Goal: Register for event/course

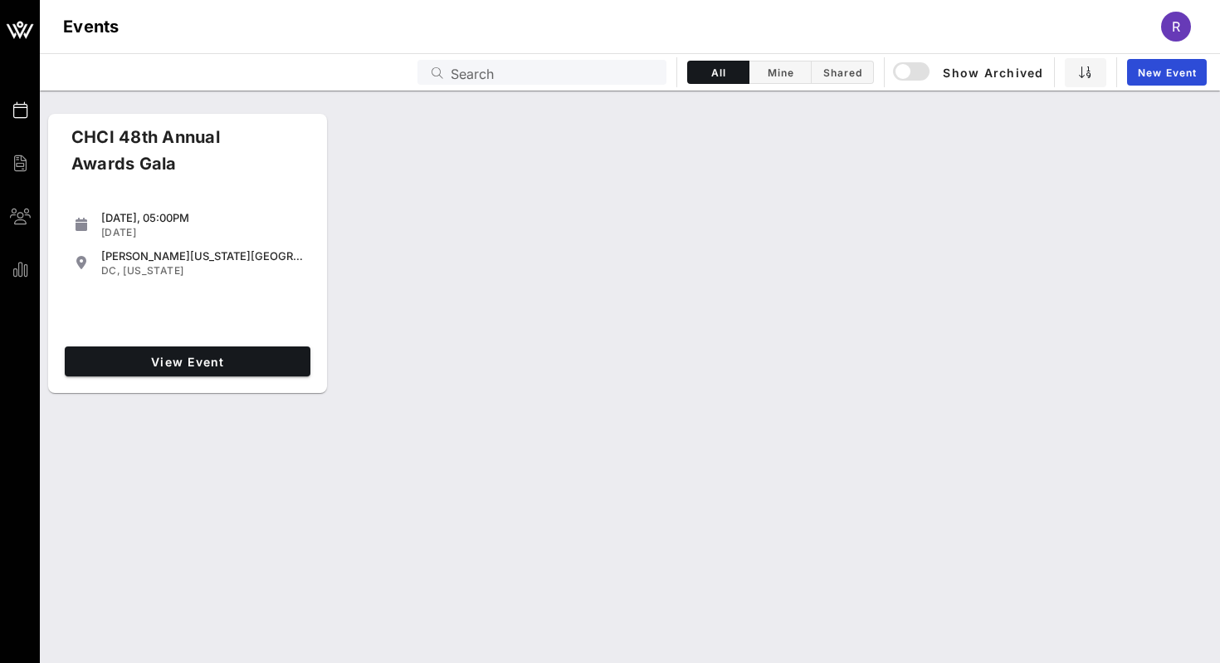
click at [235, 344] on div "View Event" at bounding box center [187, 361] width 259 height 43
click at [232, 350] on link "View Event" at bounding box center [188, 361] width 246 height 30
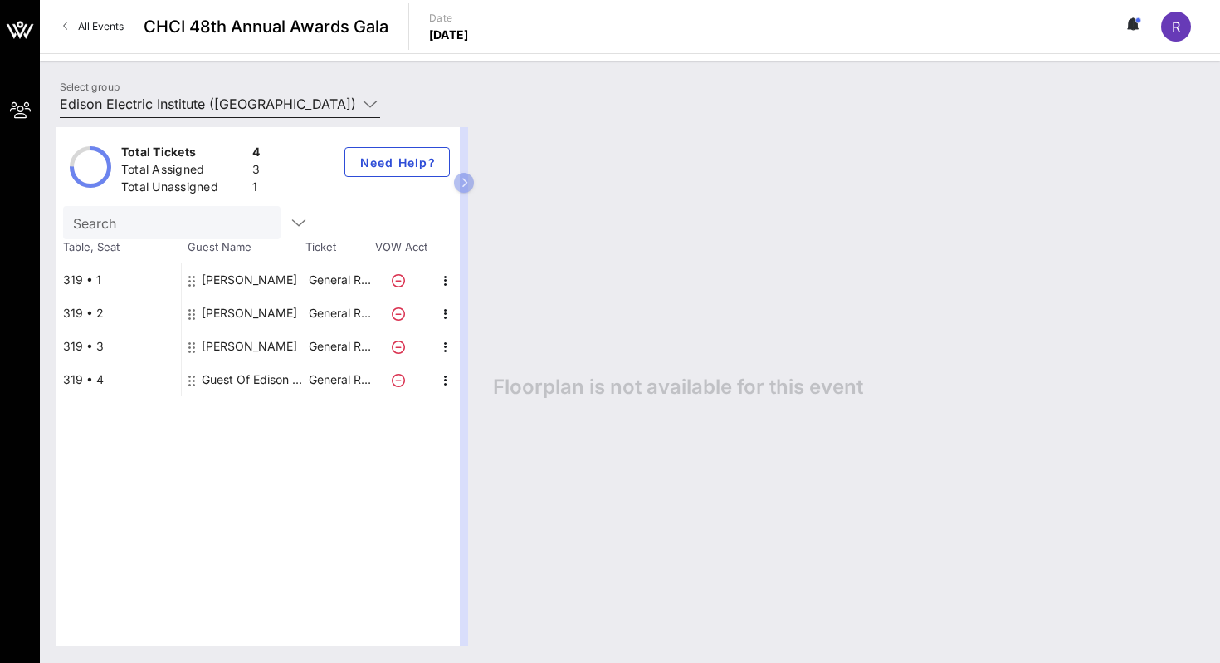
click at [258, 92] on input "Edison Electric Institute ([GEOGRAPHIC_DATA]) [[PERSON_NAME], [EMAIL_ADDRESS][D…" at bounding box center [208, 103] width 297 height 27
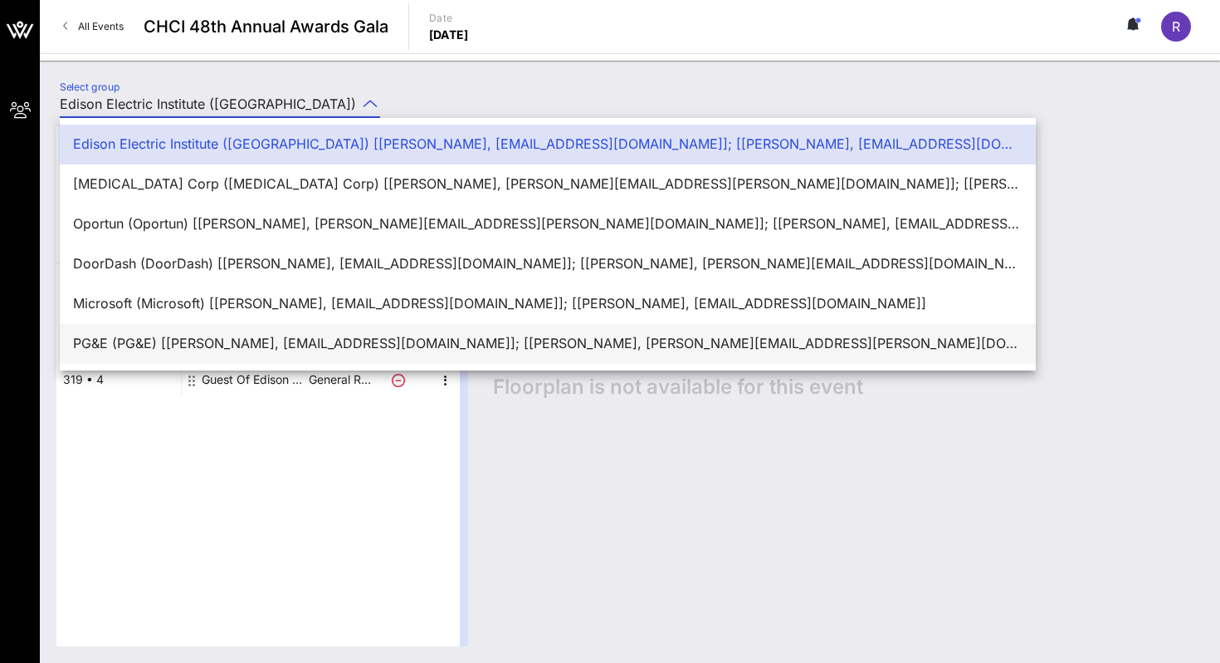
click at [203, 335] on div "PG&E (PG&E) [[PERSON_NAME], [EMAIL_ADDRESS][DOMAIN_NAME]]; [[PERSON_NAME], [PER…" at bounding box center [548, 343] width 950 height 36
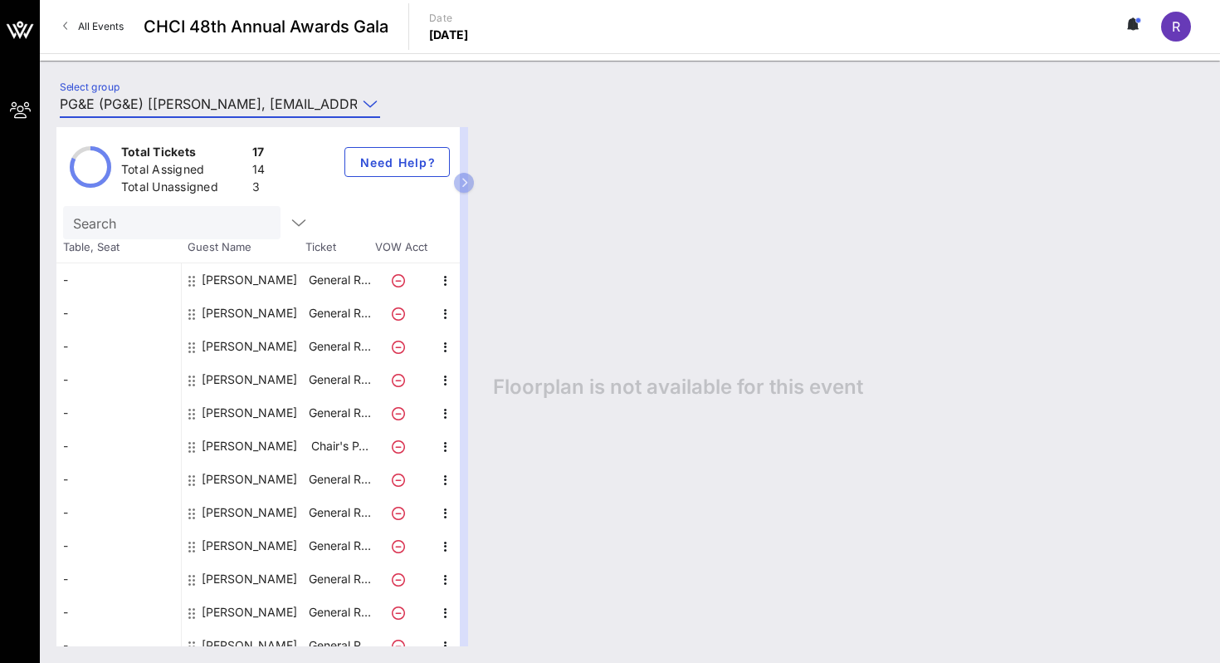
scroll to position [181, 0]
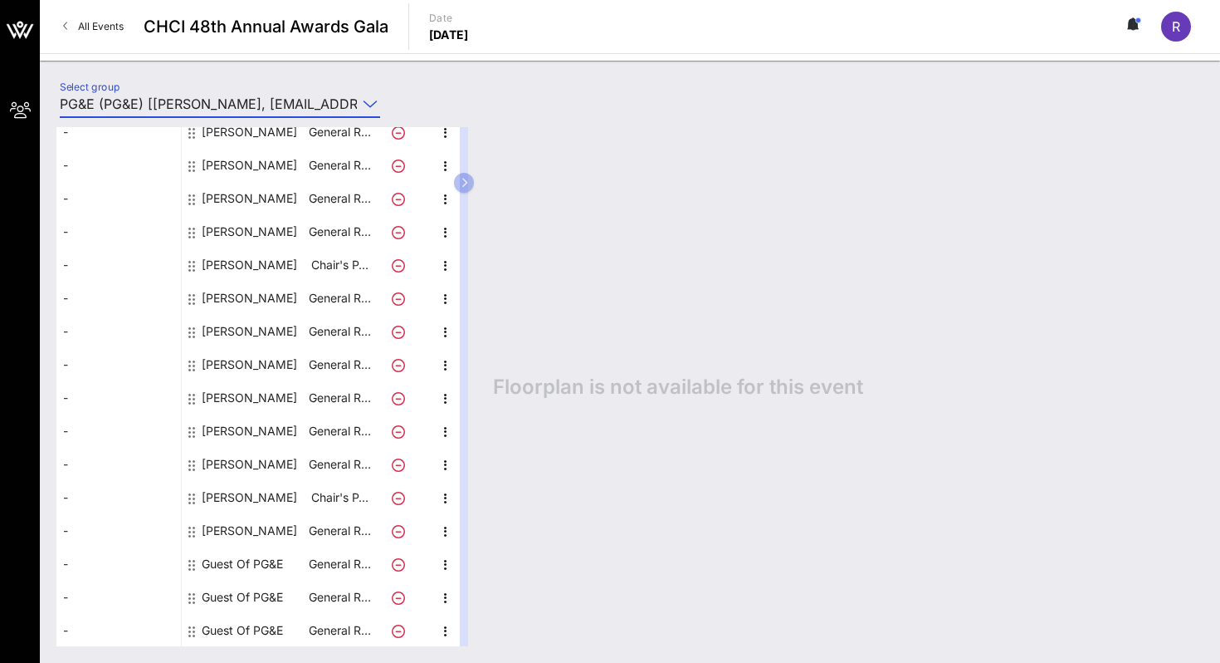
click at [228, 96] on input "PG&E (PG&E) [[PERSON_NAME], [EMAIL_ADDRESS][DOMAIN_NAME]]; [[PERSON_NAME], [PER…" at bounding box center [208, 103] width 297 height 27
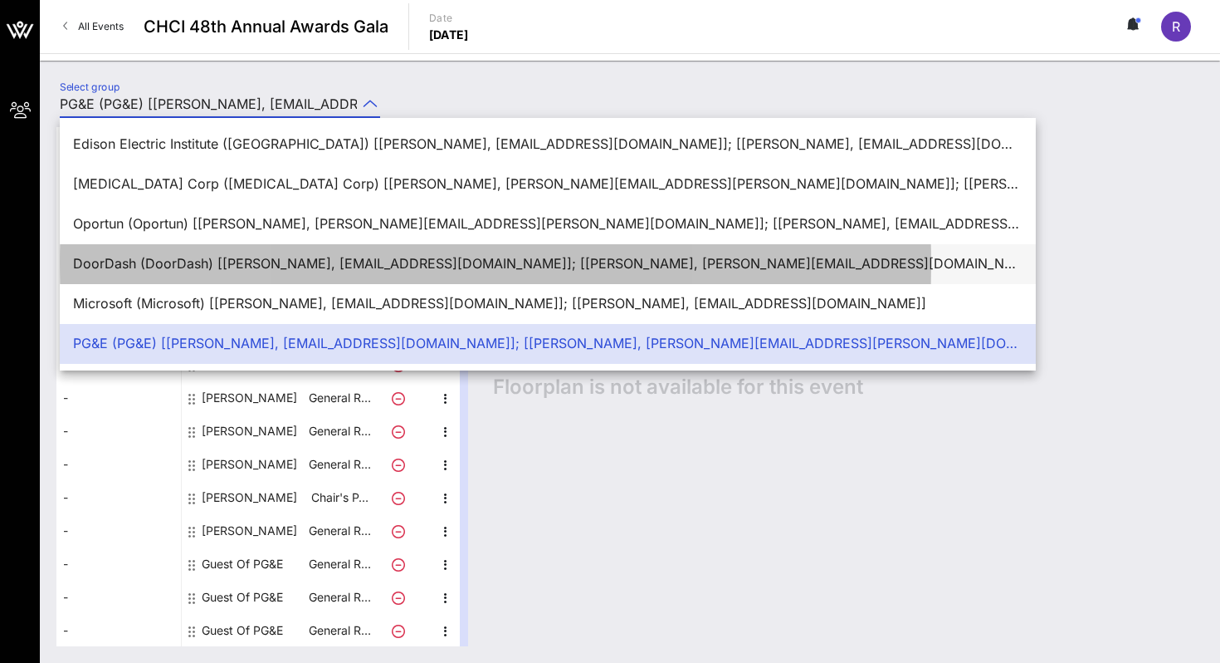
click at [183, 268] on div "DoorDash (DoorDash) [[PERSON_NAME], [EMAIL_ADDRESS][DOMAIN_NAME]]; [[PERSON_NAM…" at bounding box center [548, 264] width 950 height 16
type input "DoorDash (DoorDash) [[PERSON_NAME], [EMAIL_ADDRESS][DOMAIN_NAME]]; [[PERSON_NAM…"
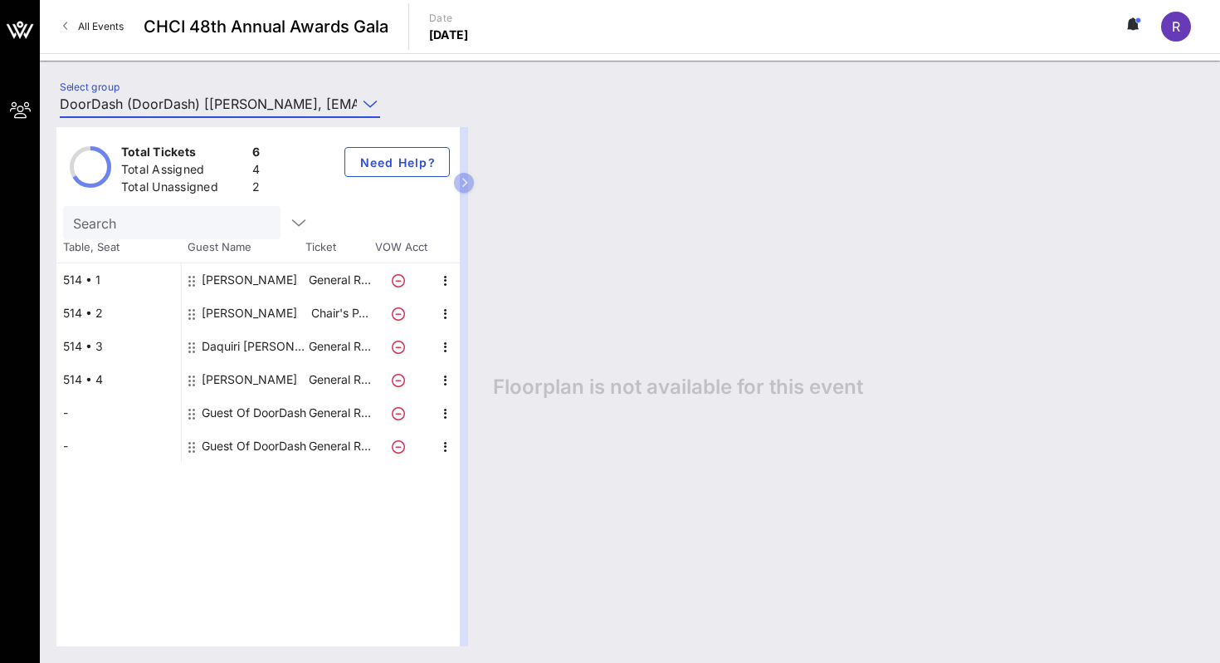
click at [224, 405] on div "Guest Of DoorDash" at bounding box center [254, 412] width 105 height 33
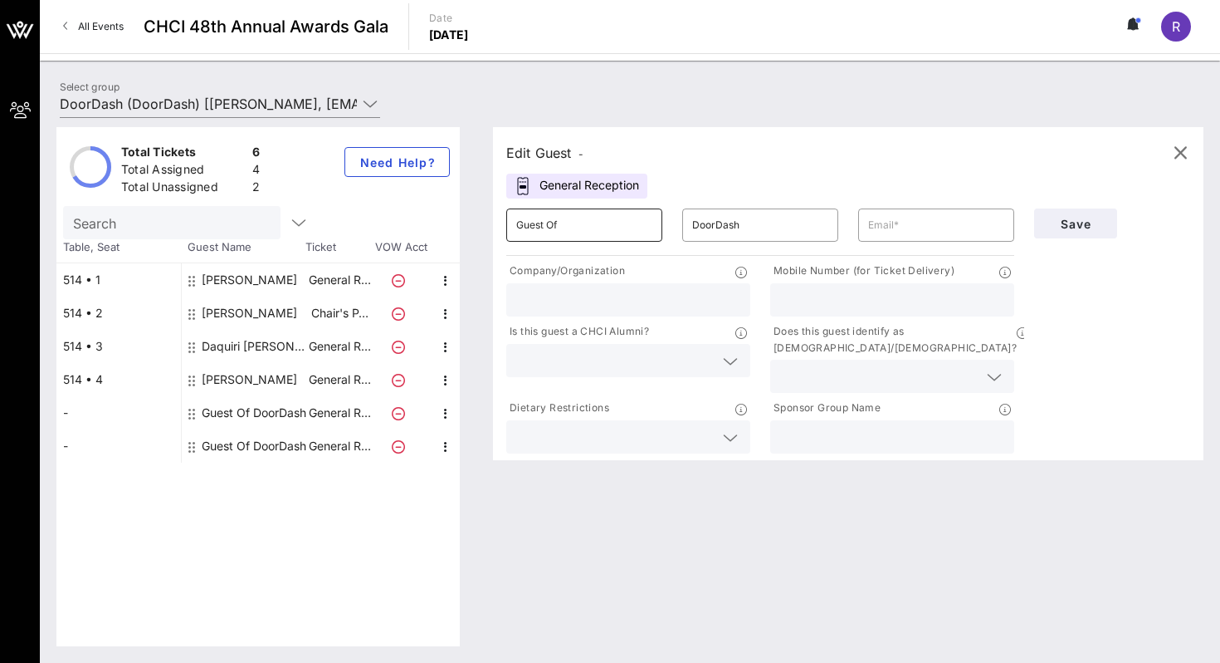
click at [562, 220] on input "Guest Of" at bounding box center [584, 225] width 136 height 27
type input "[PERSON_NAME]"
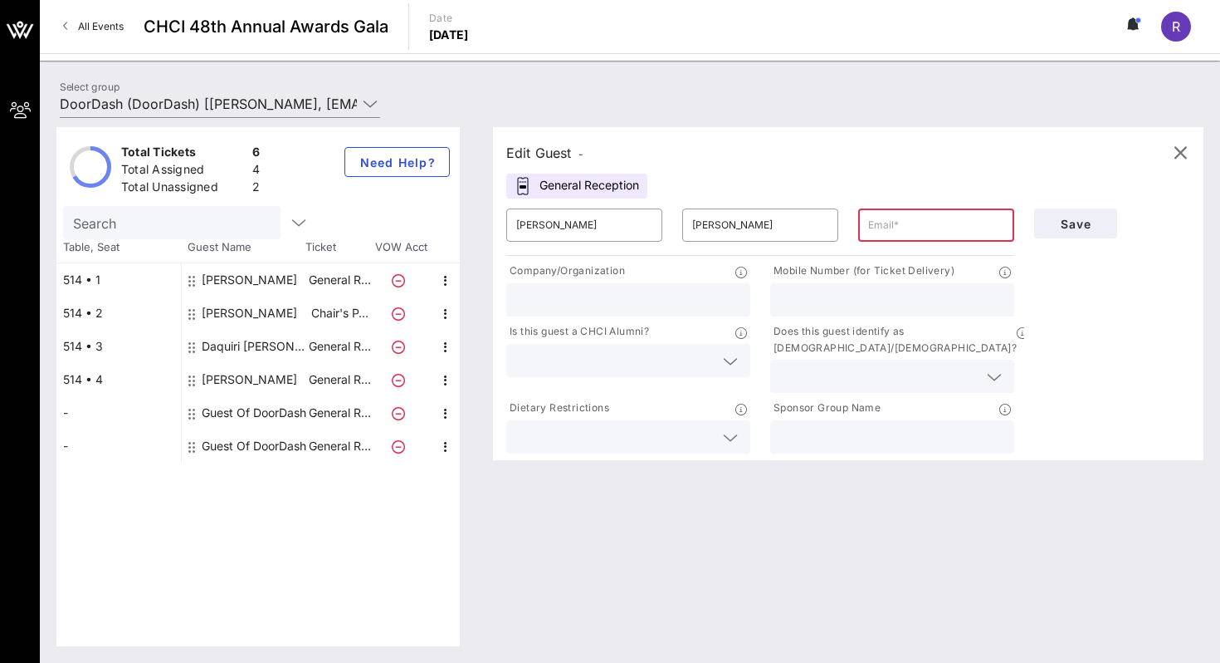
click at [899, 213] on input "text" at bounding box center [936, 225] width 136 height 27
paste input "[EMAIL_ADDRESS][DOMAIN_NAME]"
type input "[EMAIL_ADDRESS][DOMAIN_NAME]"
click at [1055, 222] on span "Save" at bounding box center [1076, 224] width 56 height 14
